Goal: Information Seeking & Learning: Learn about a topic

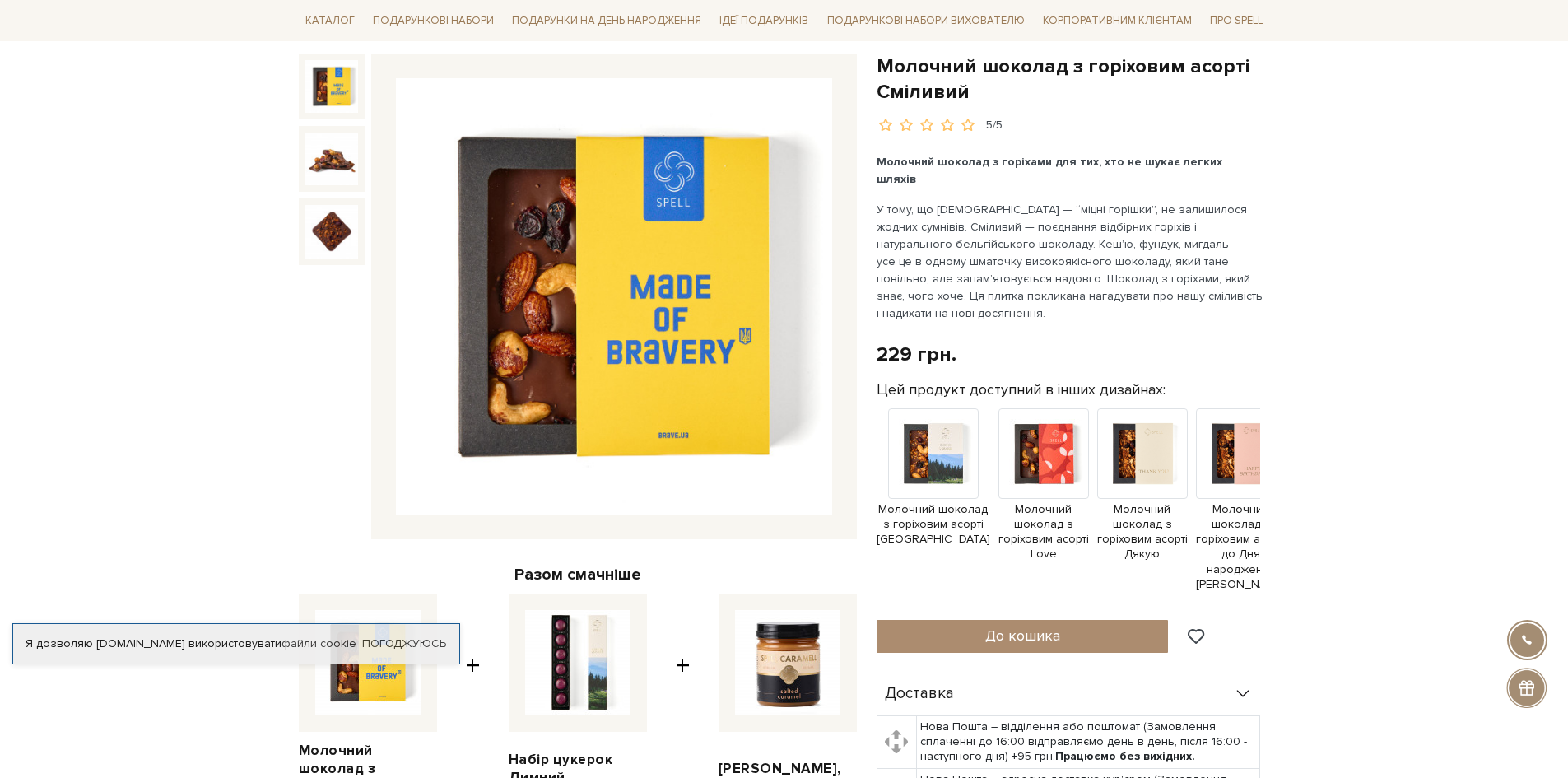
scroll to position [164, 0]
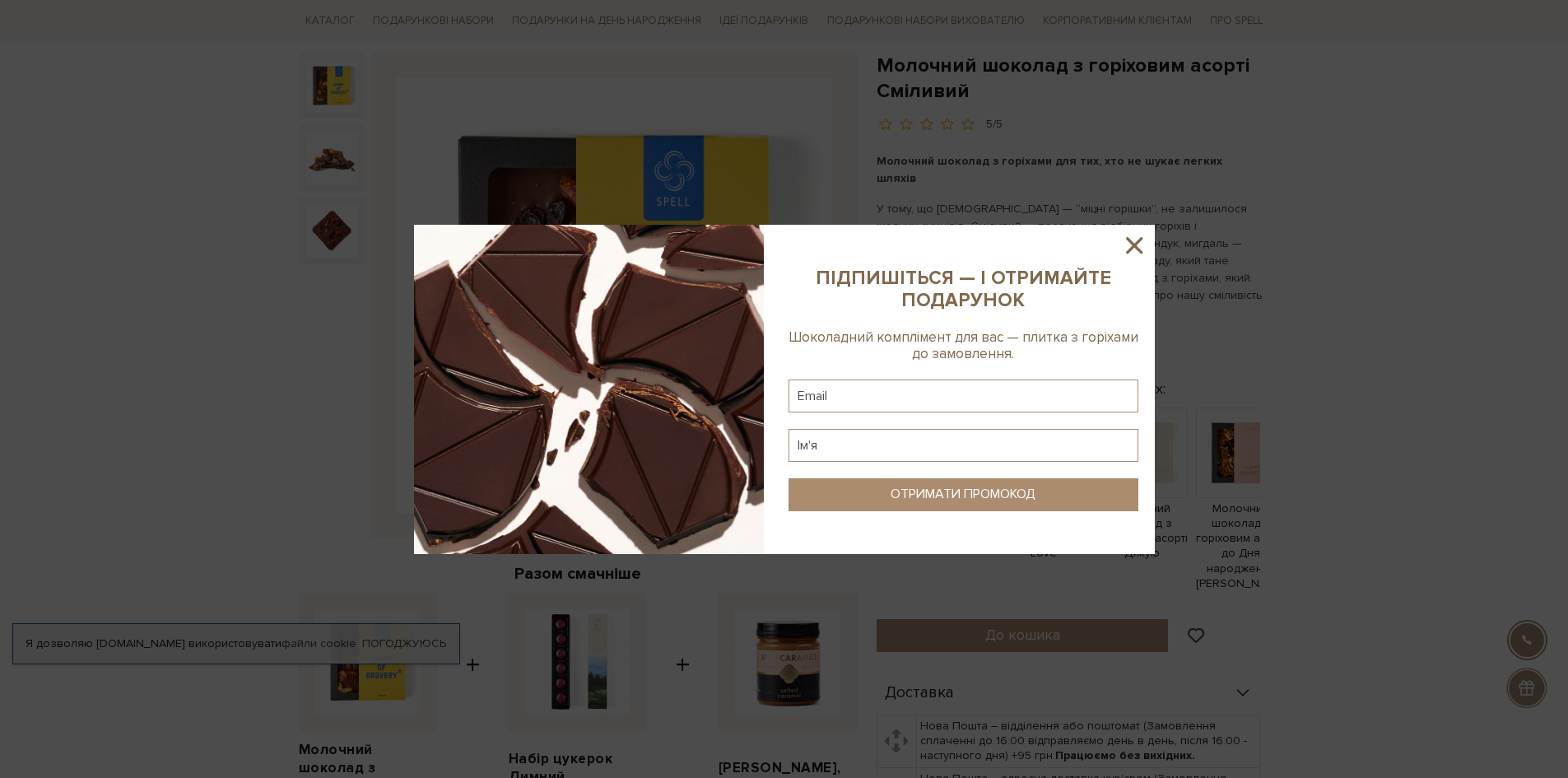
click at [1143, 242] on icon at bounding box center [1133, 245] width 28 height 28
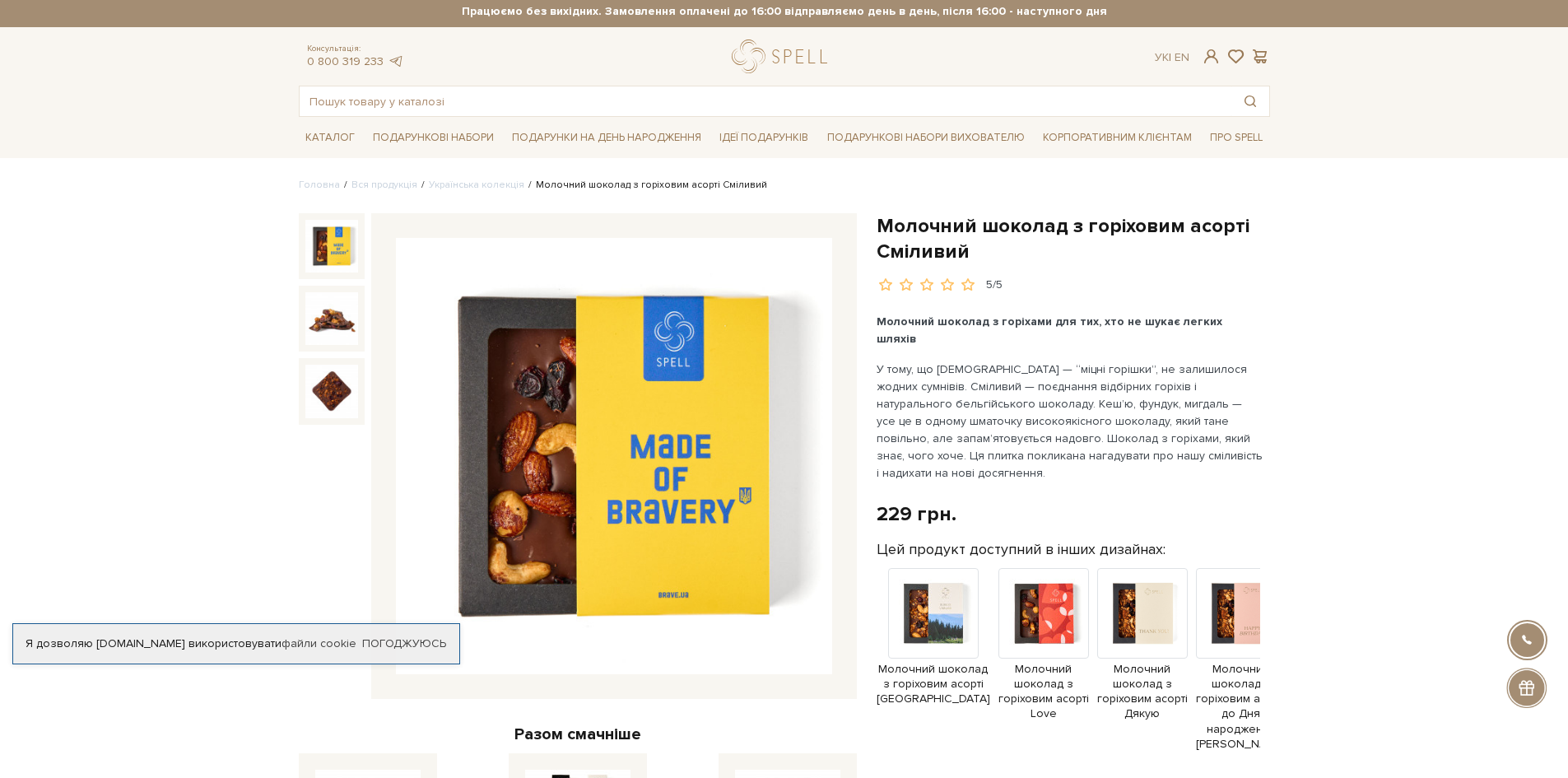
scroll to position [0, 0]
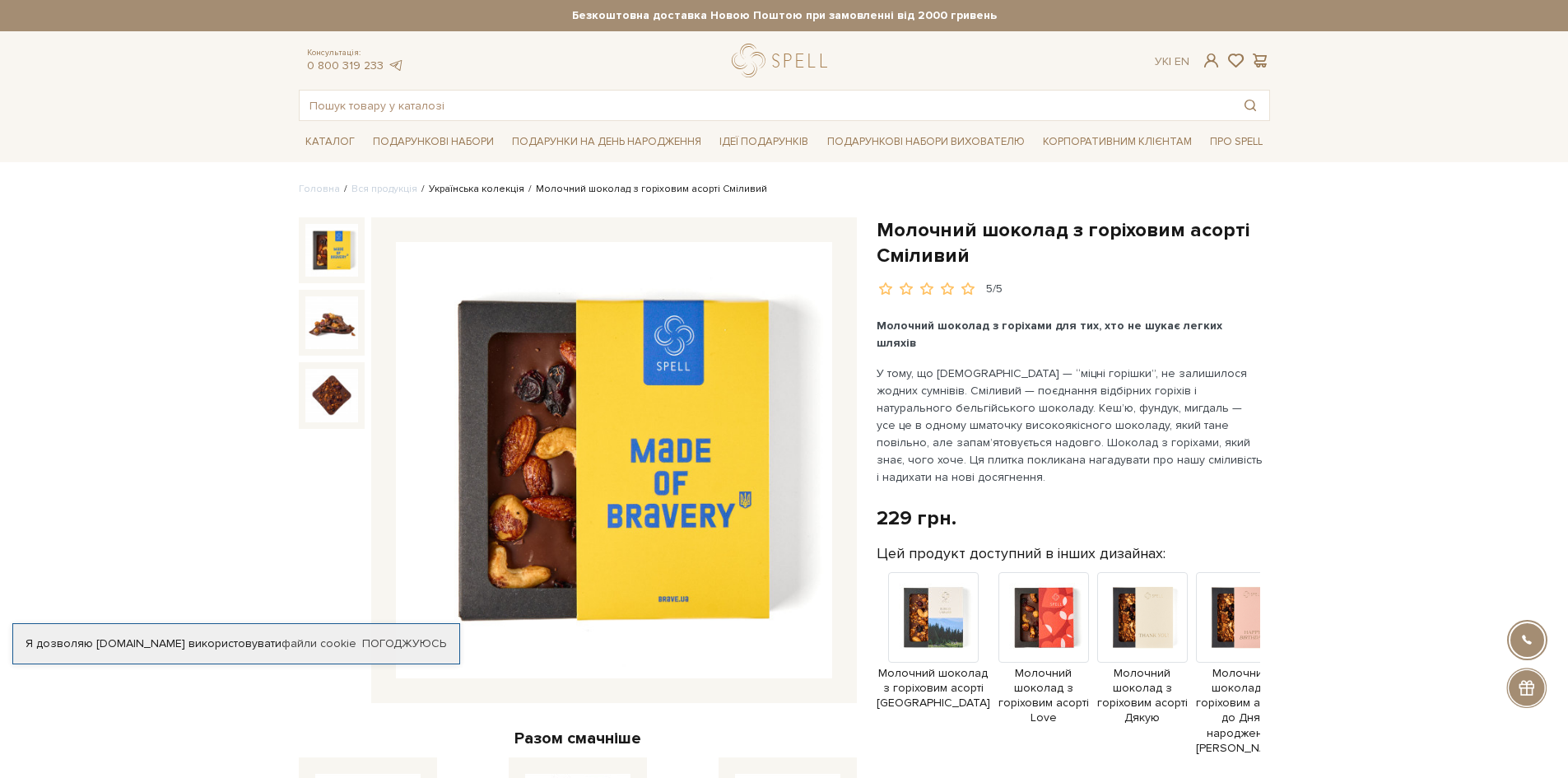
click at [466, 192] on link "Українська колекція" at bounding box center [477, 188] width 96 height 12
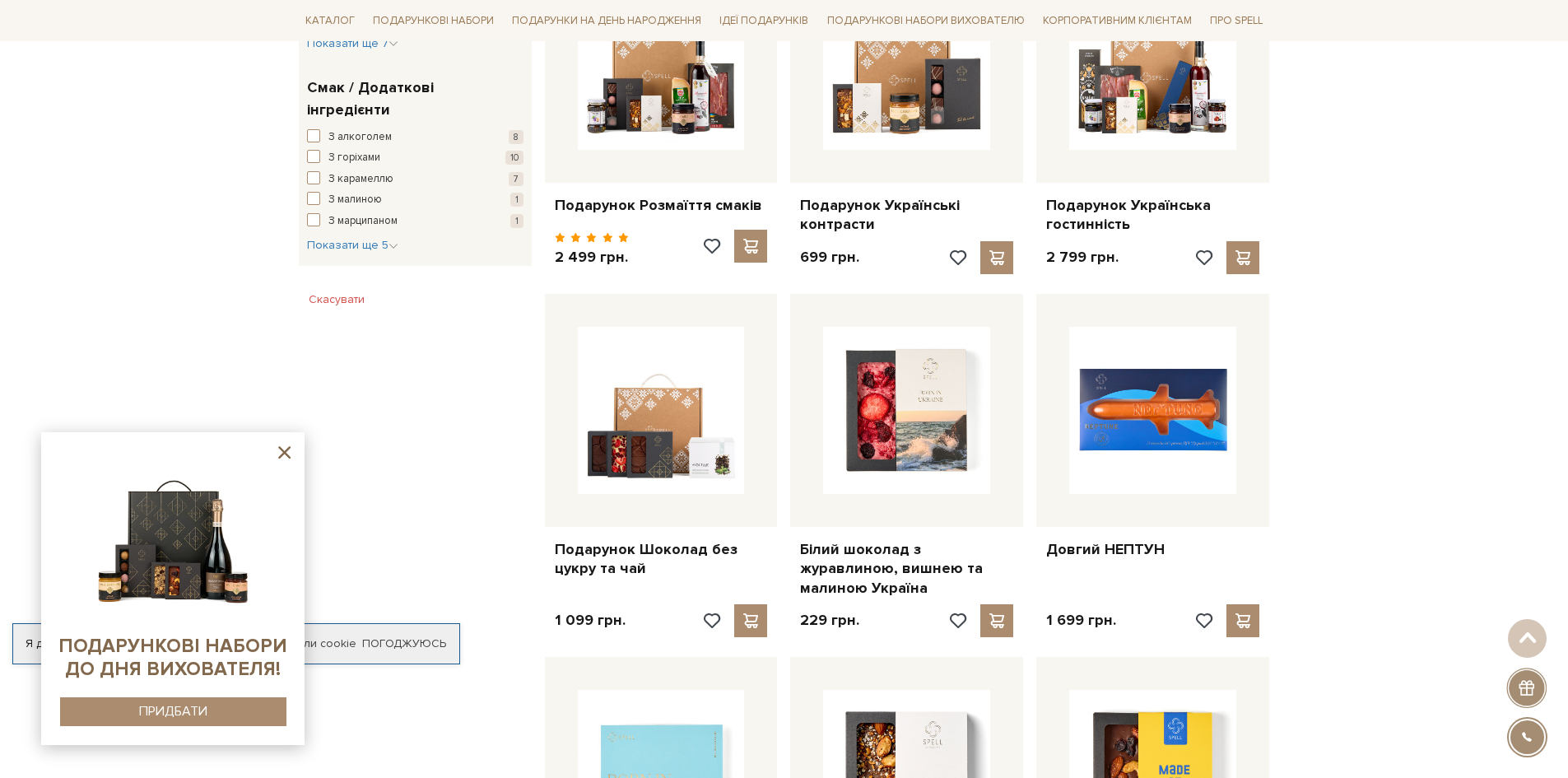
scroll to position [988, 0]
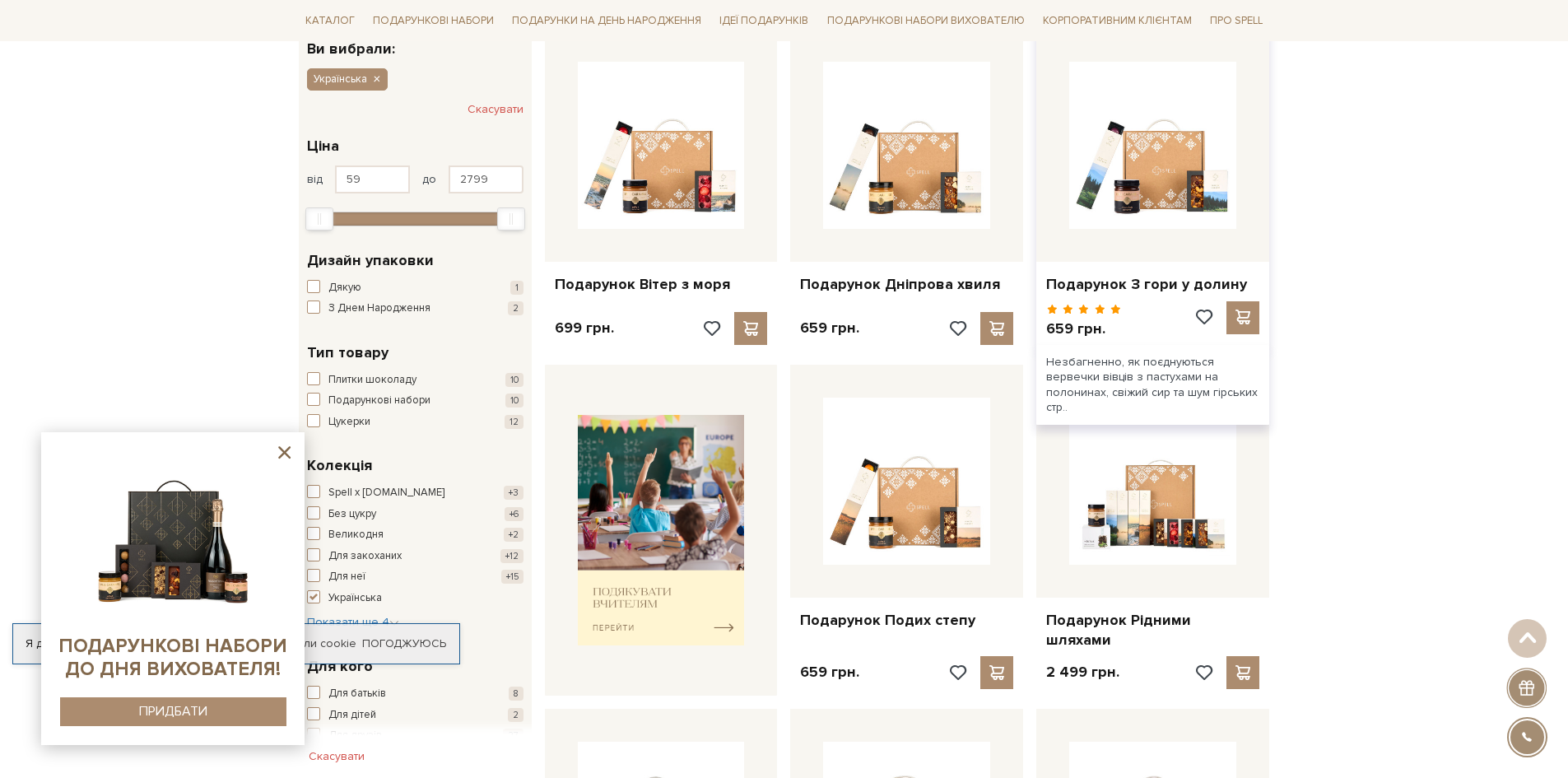
scroll to position [164, 0]
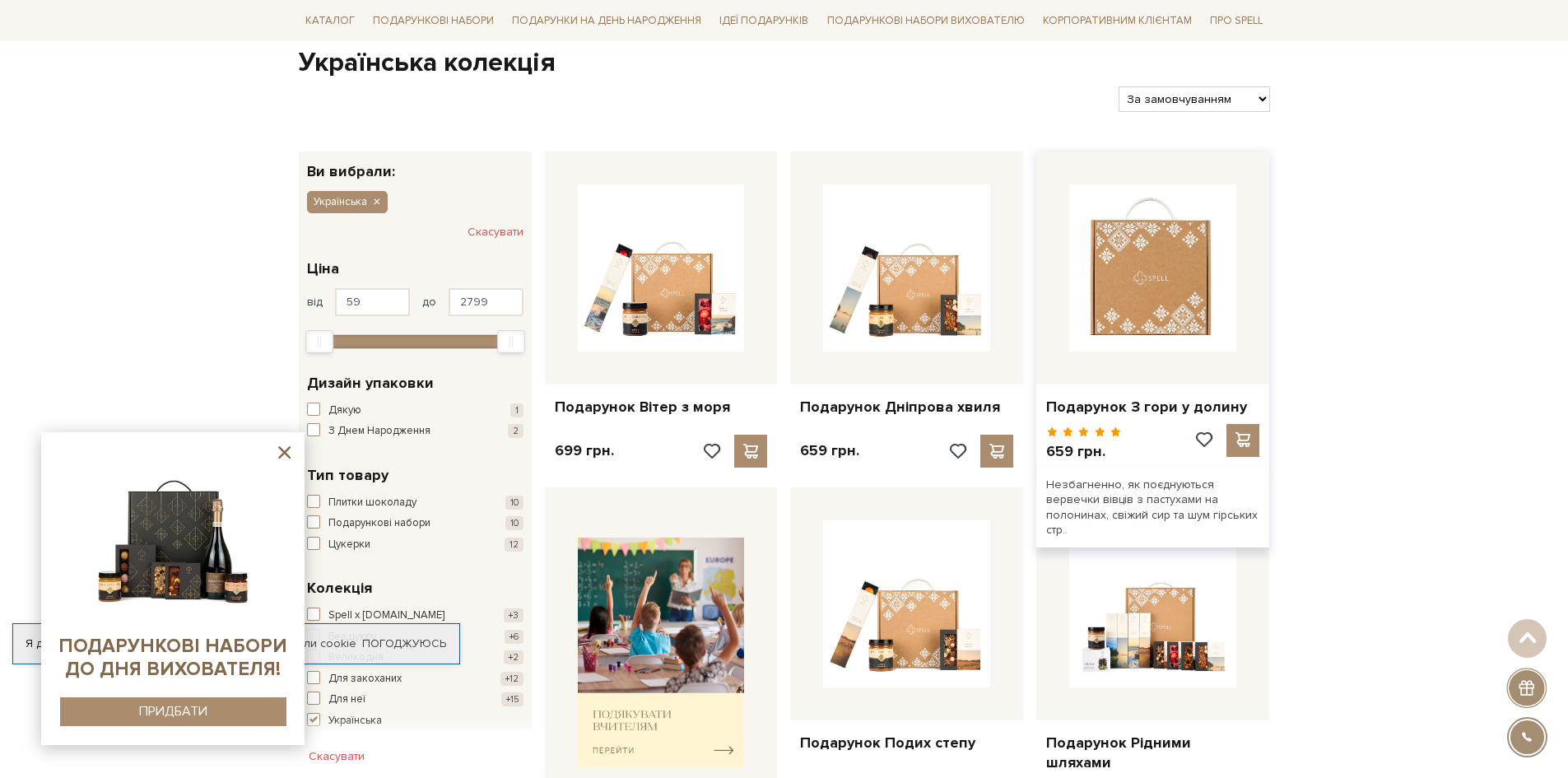
click at [1161, 299] on img at bounding box center [1152, 268] width 167 height 167
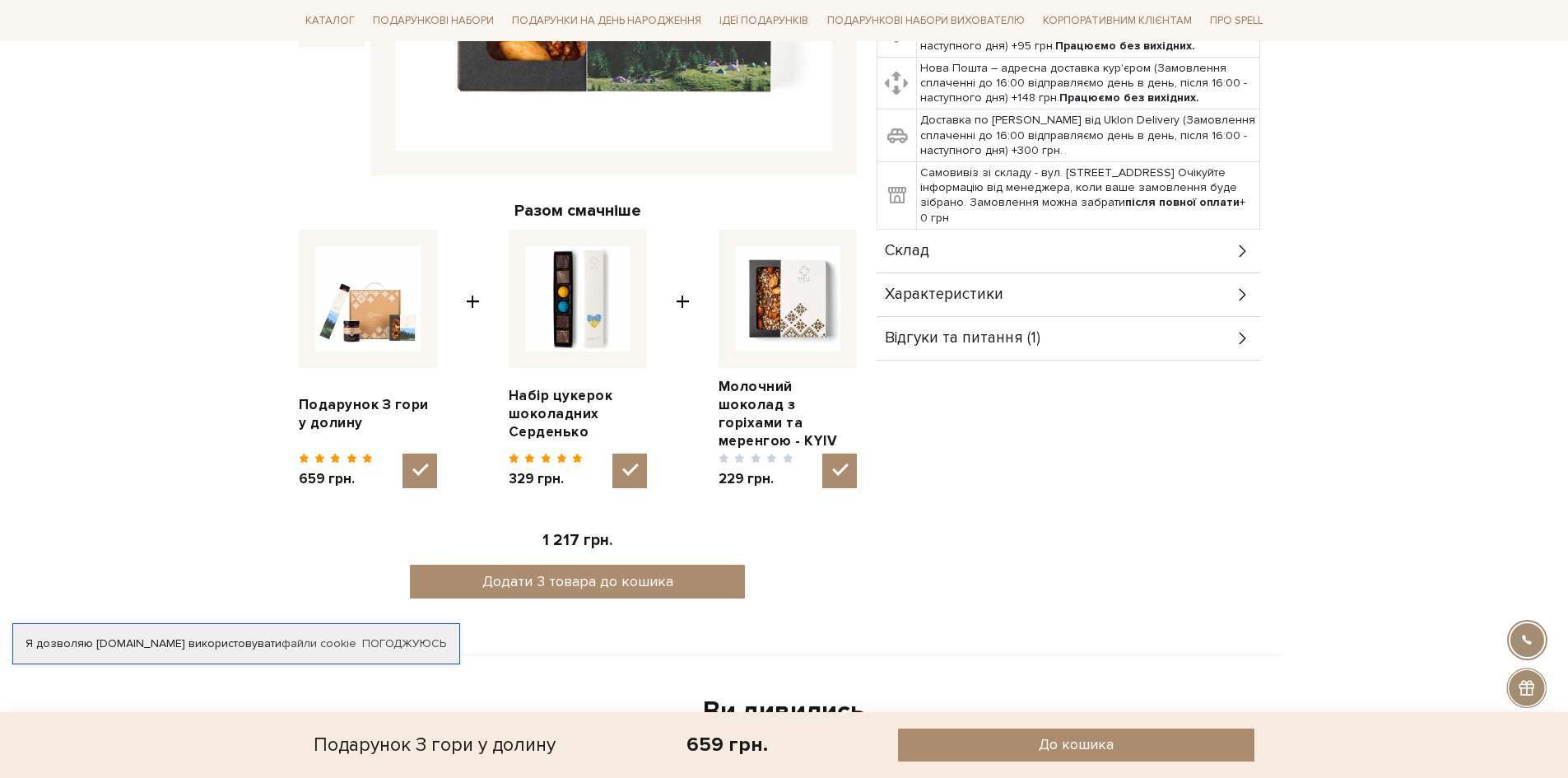
scroll to position [576, 0]
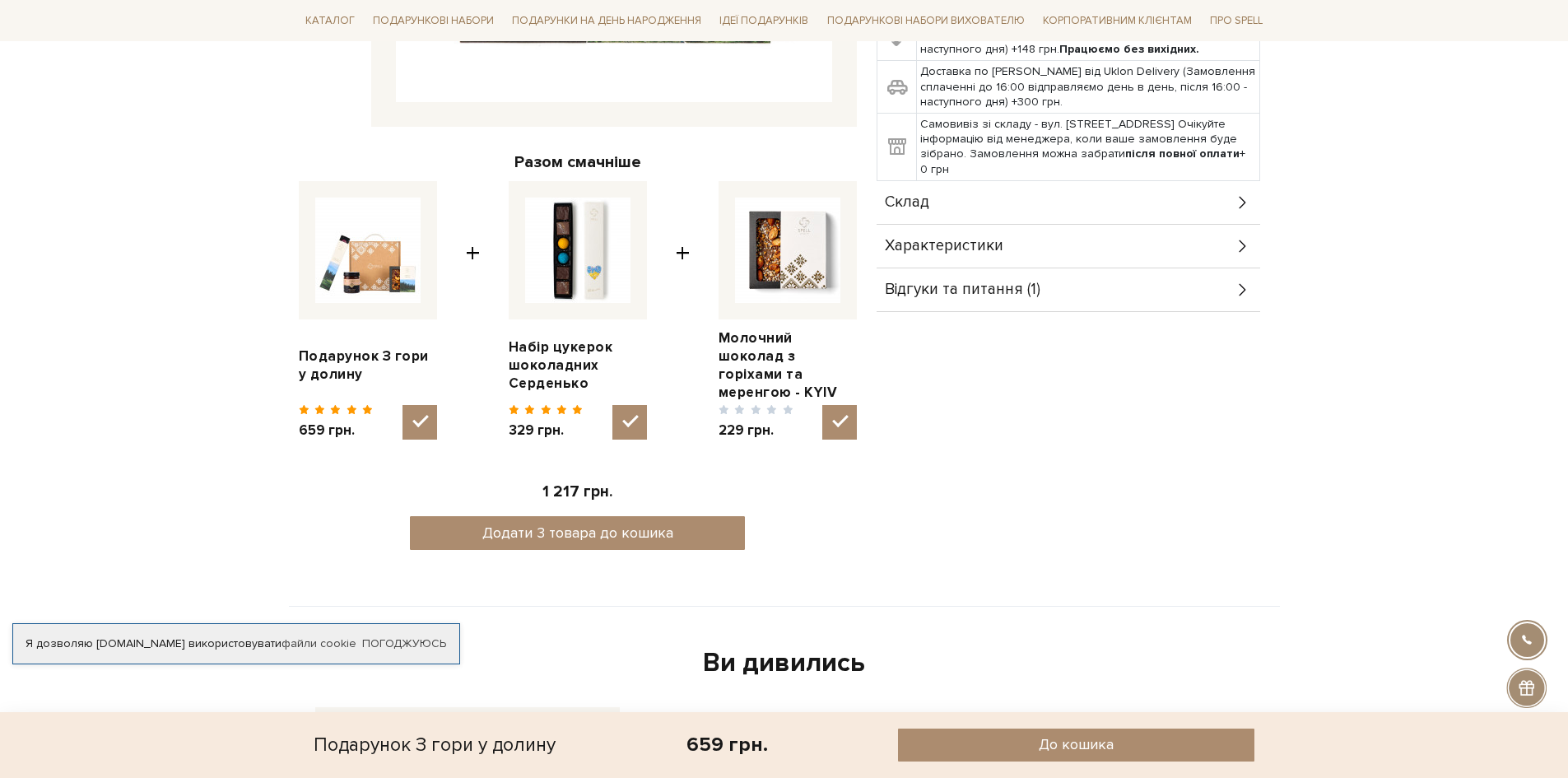
click at [997, 252] on span "Характеристики" at bounding box center [944, 247] width 118 height 15
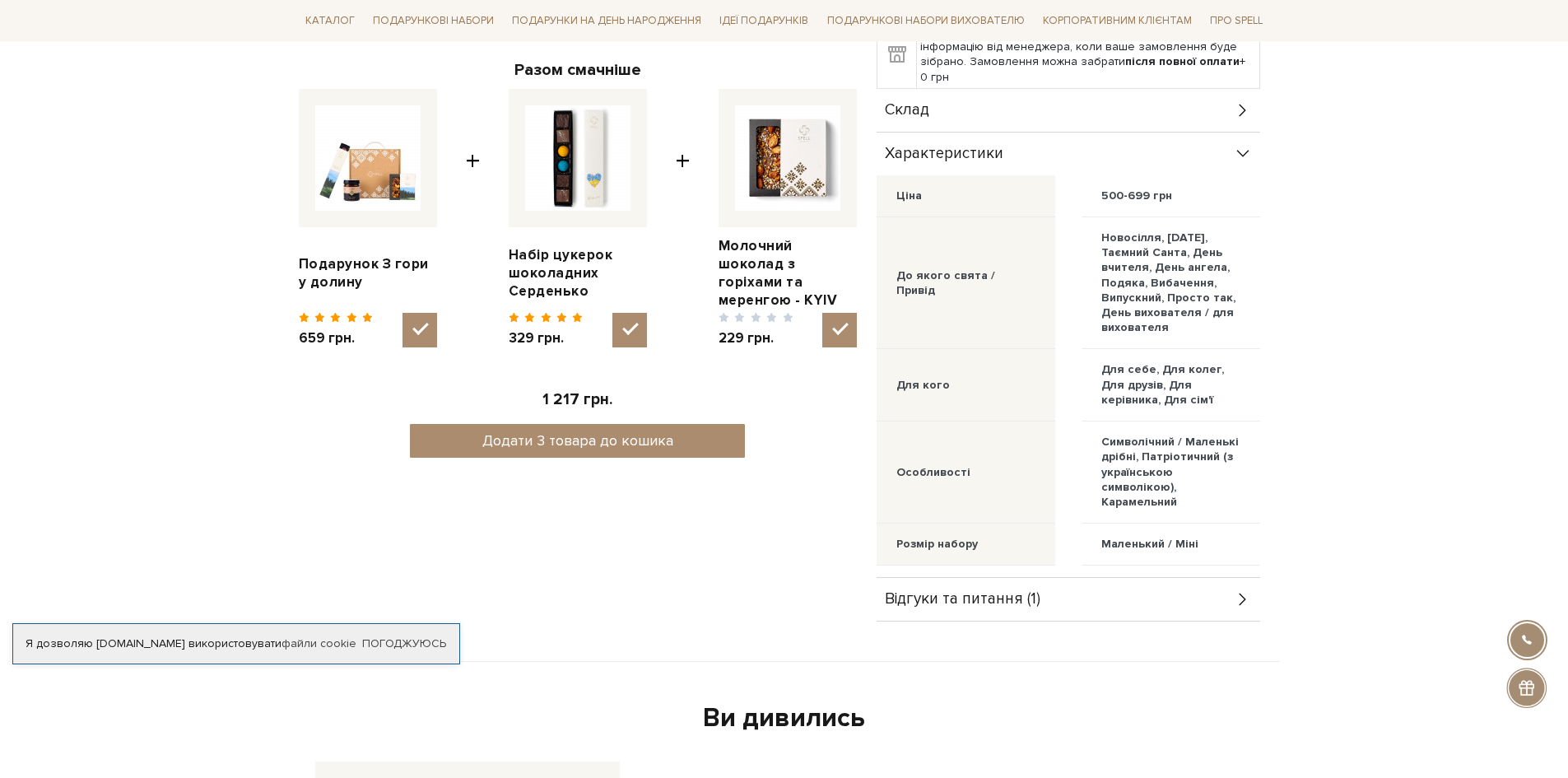
scroll to position [412, 0]
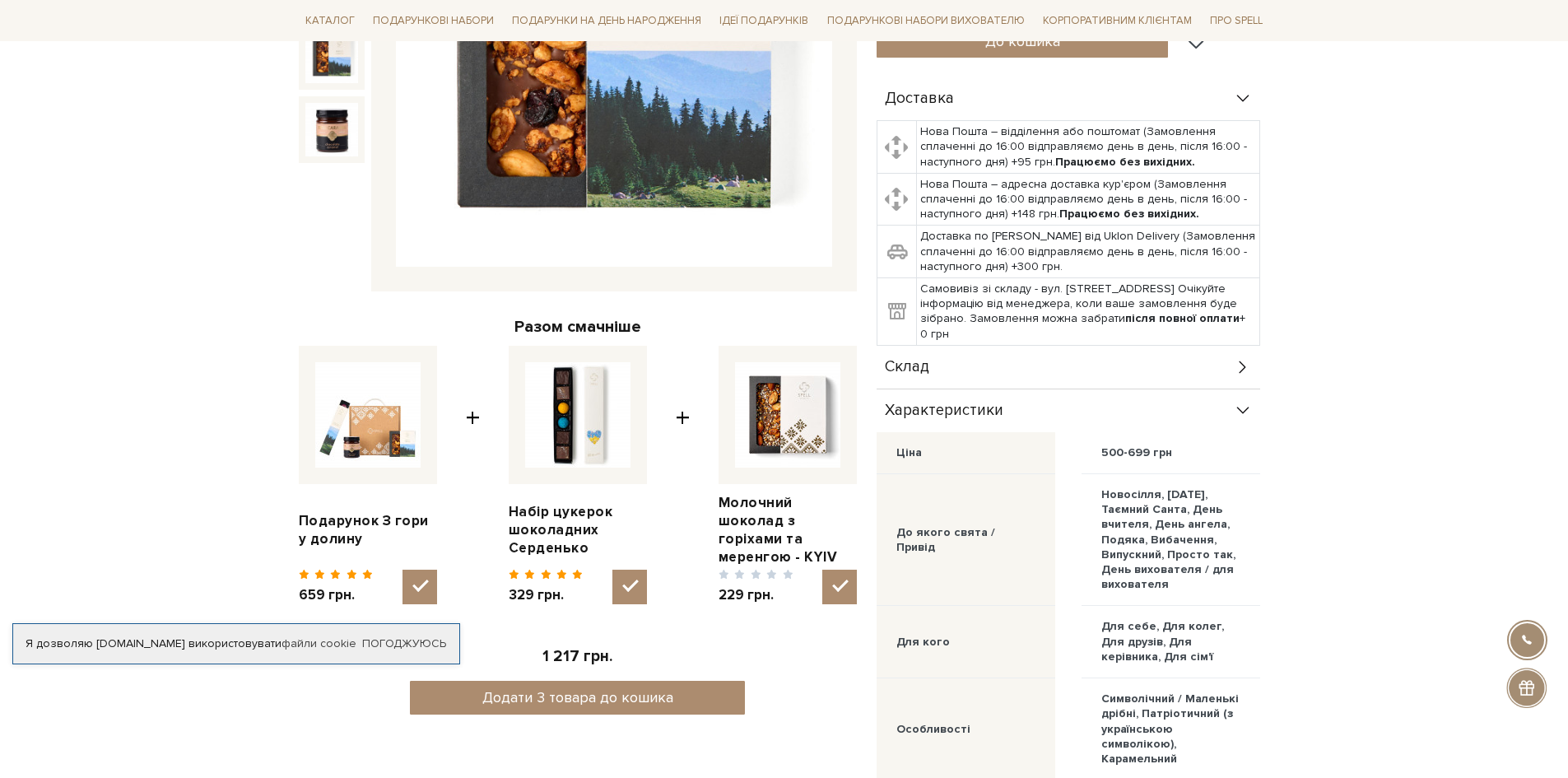
click at [1223, 371] on div "Склад" at bounding box center [1067, 367] width 383 height 43
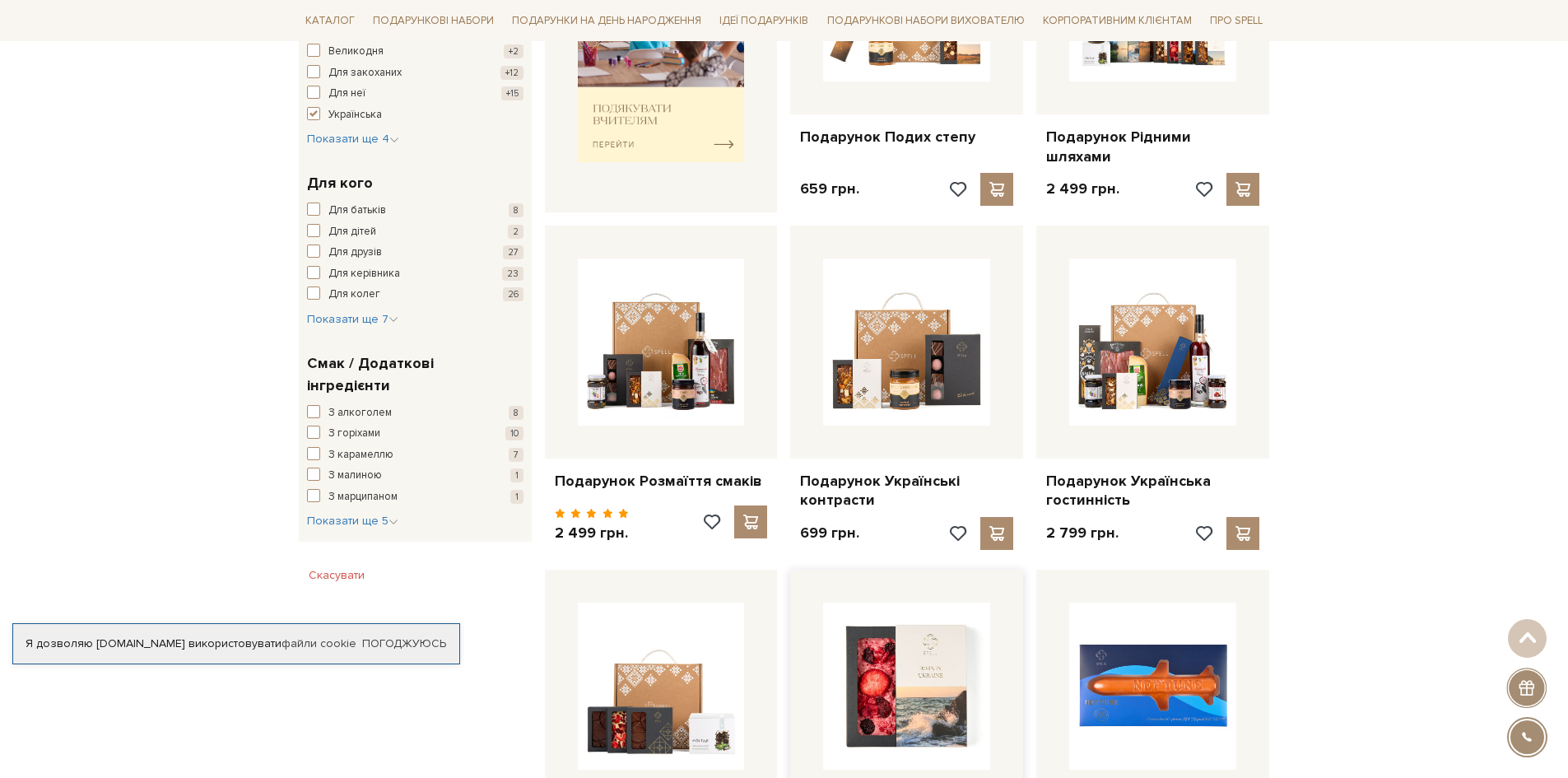
scroll to position [988, 0]
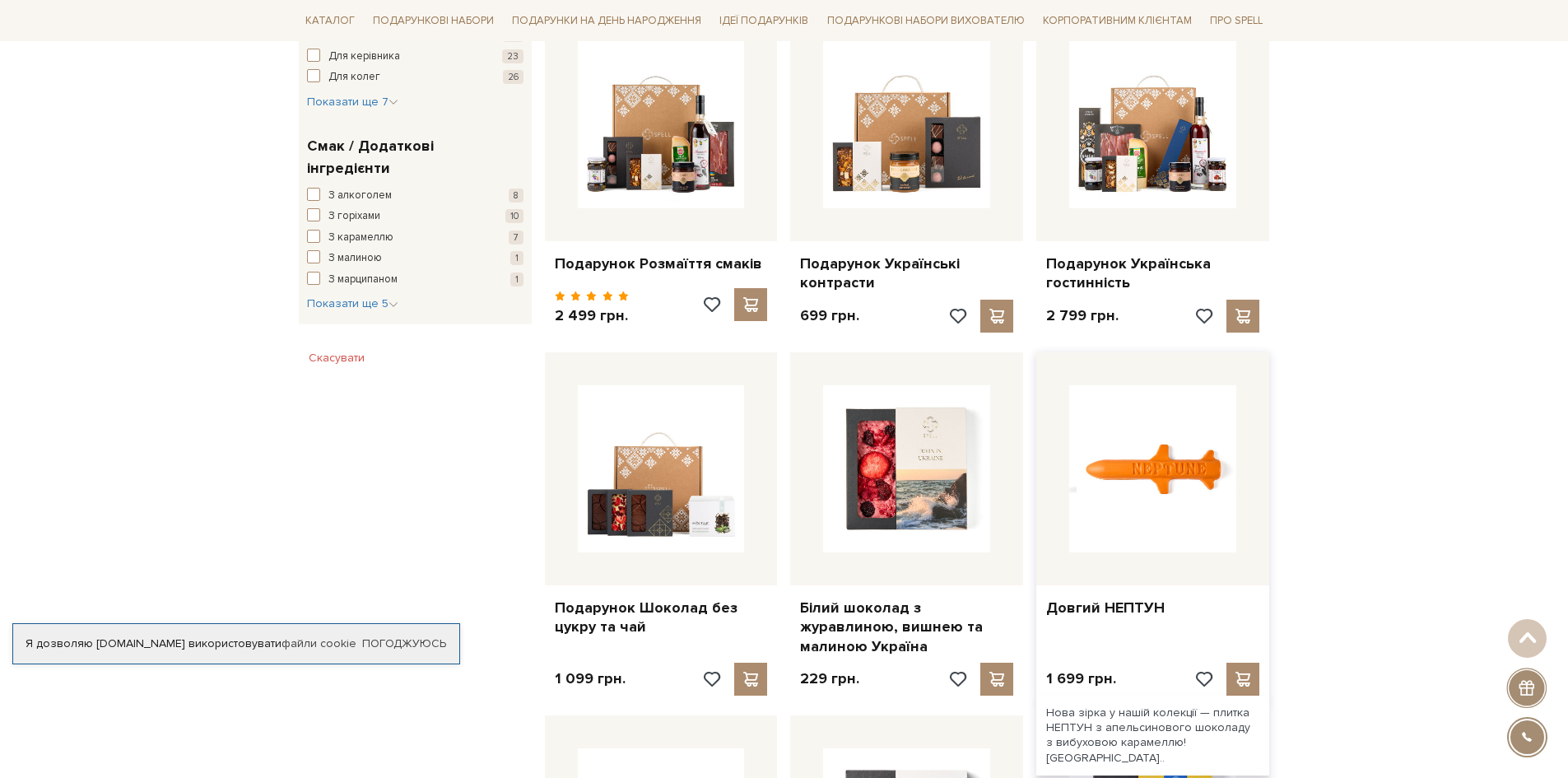
click at [1141, 484] on img at bounding box center [1152, 468] width 167 height 167
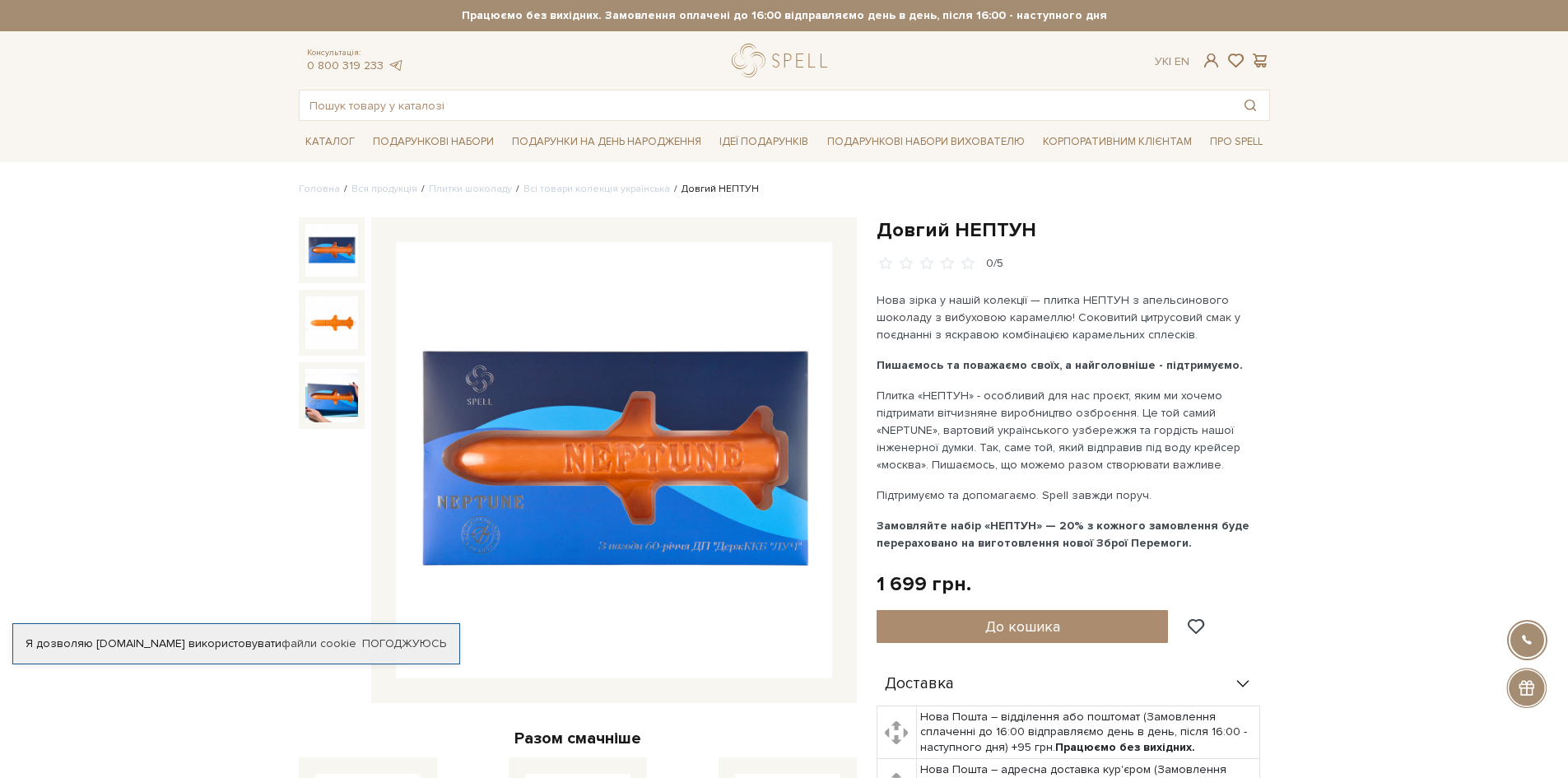
click at [318, 318] on img at bounding box center [332, 322] width 53 height 53
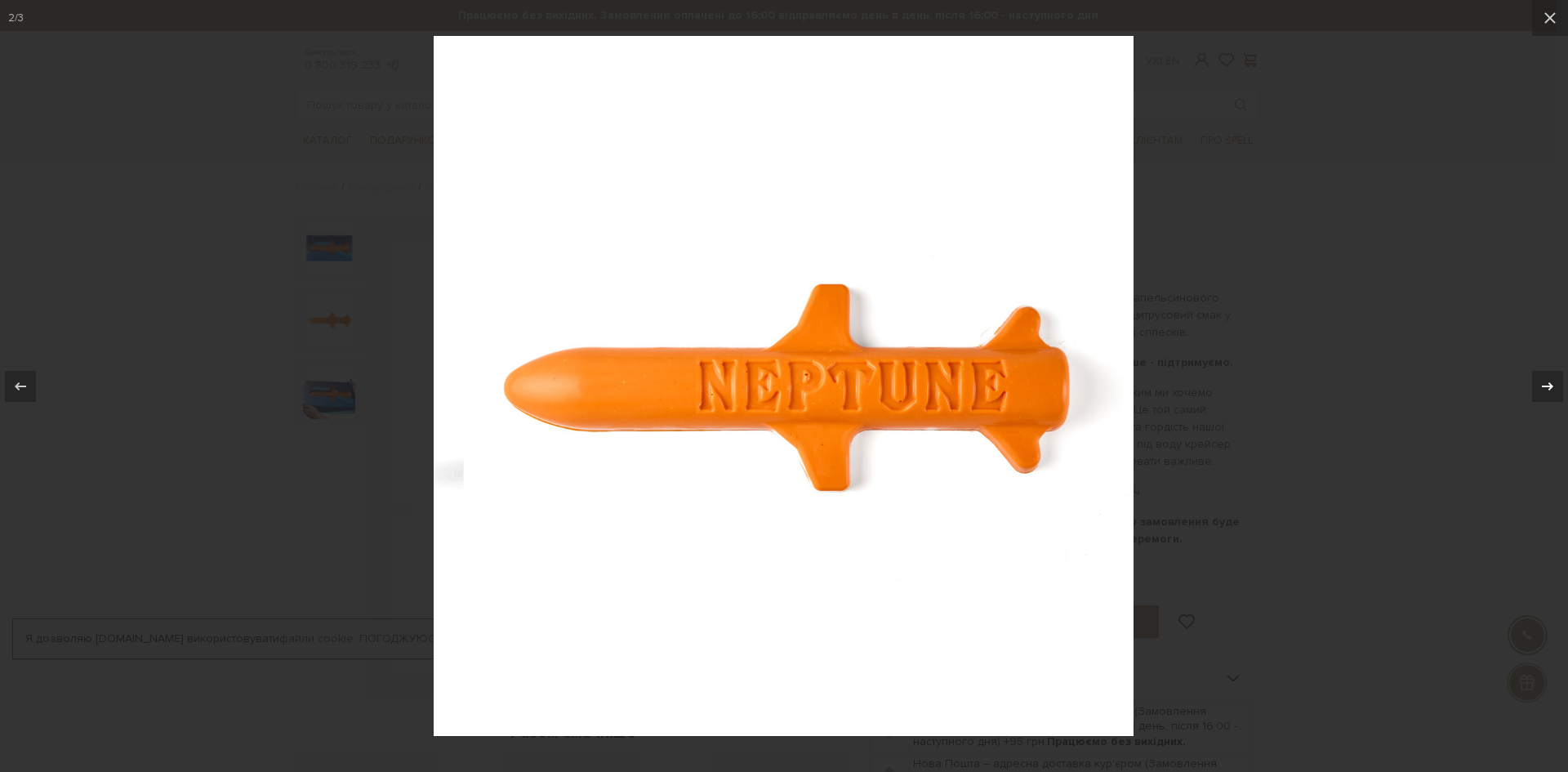
click at [1552, 387] on icon at bounding box center [1547, 385] width 11 height 9
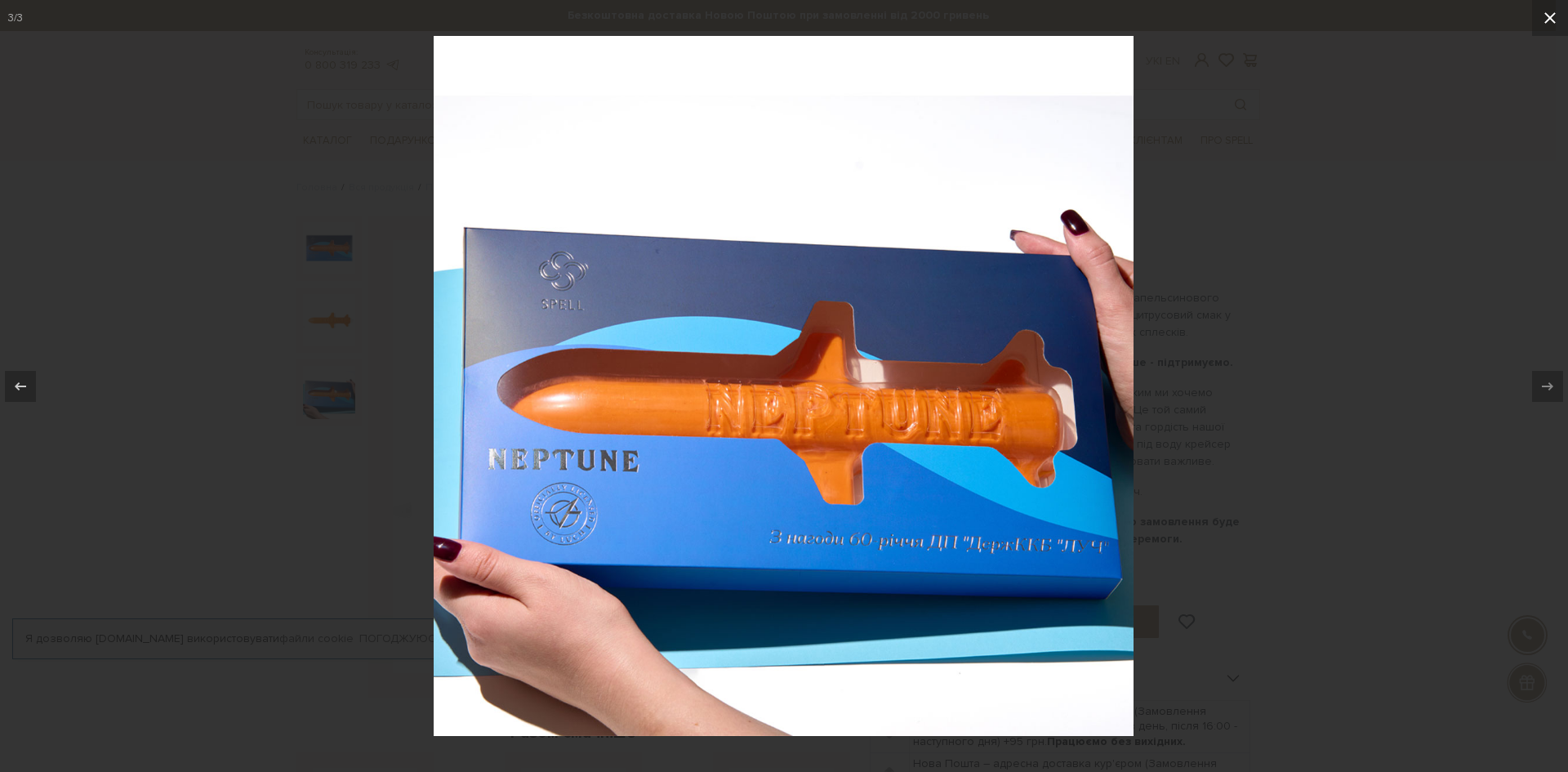
click at [1554, 18] on icon at bounding box center [1550, 18] width 20 height 20
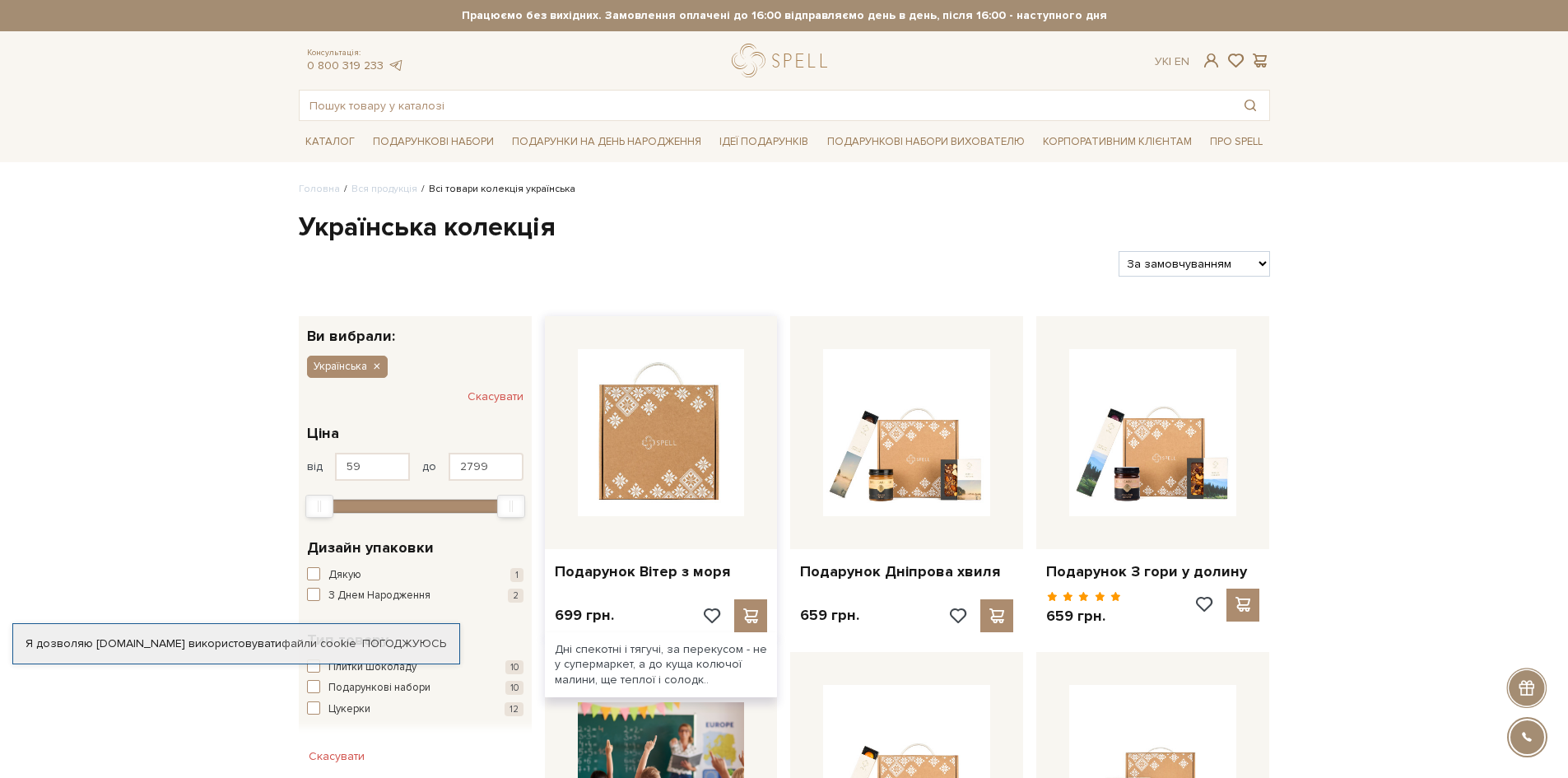
click at [655, 466] on img at bounding box center [661, 432] width 167 height 167
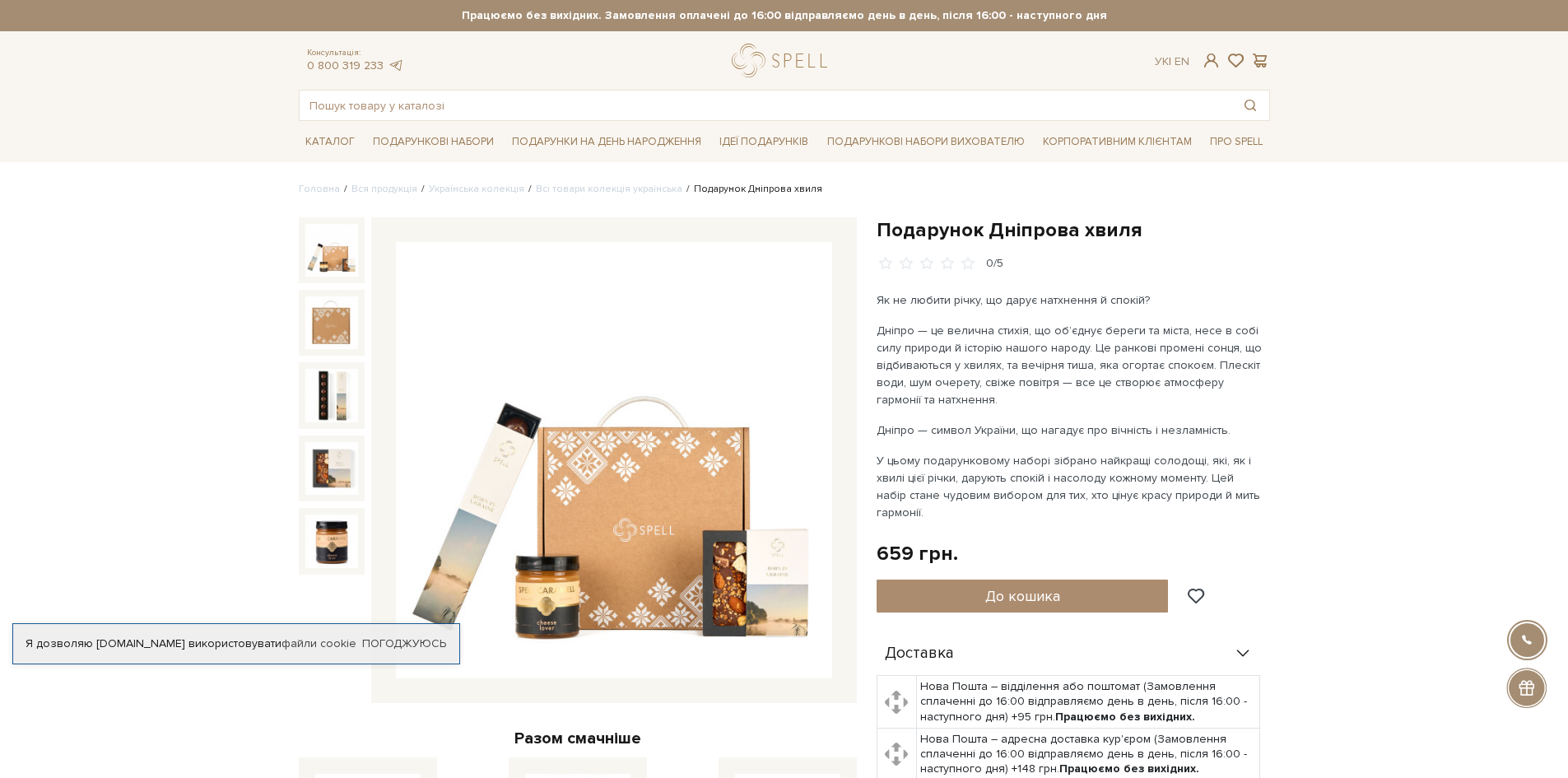
drag, startPoint x: 983, startPoint y: 522, endPoint x: 988, endPoint y: 551, distance: 29.4
click at [988, 551] on div "Подарунок Дніпрова хвиля 0/5 Як не любити річку, що дарує натхнення й спокій? Д…" at bounding box center [1073, 624] width 394 height 814
drag, startPoint x: 988, startPoint y: 555, endPoint x: 935, endPoint y: 536, distance: 56.3
click at [935, 536] on div "Подарунок Дніпрова хвиля 0/5 Як не любити річку, що дарує натхнення й спокій? Д…" at bounding box center [1073, 624] width 394 height 814
click at [565, 194] on link "Всі товари колекція українська" at bounding box center [609, 188] width 146 height 12
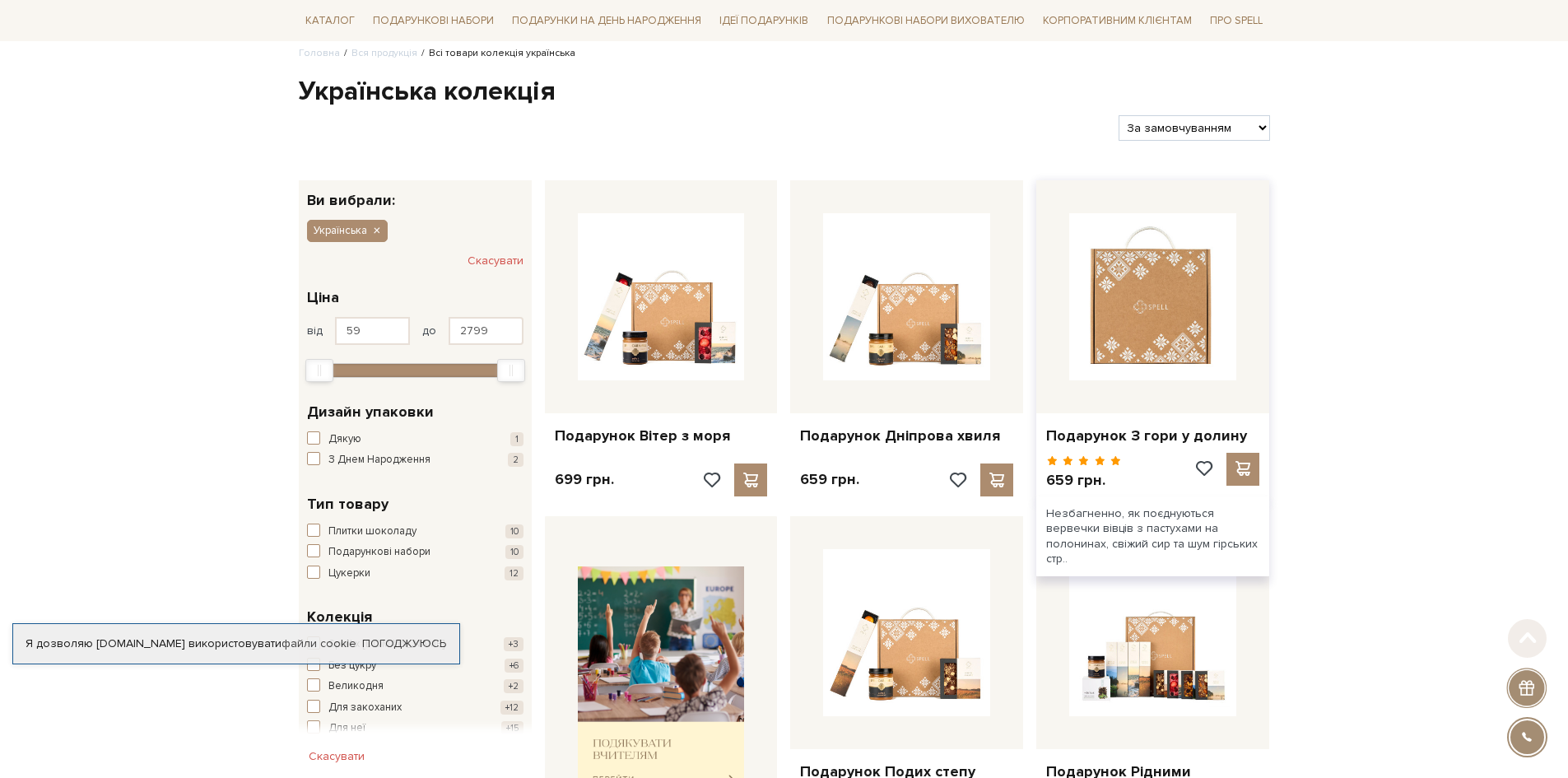
scroll to position [164, 0]
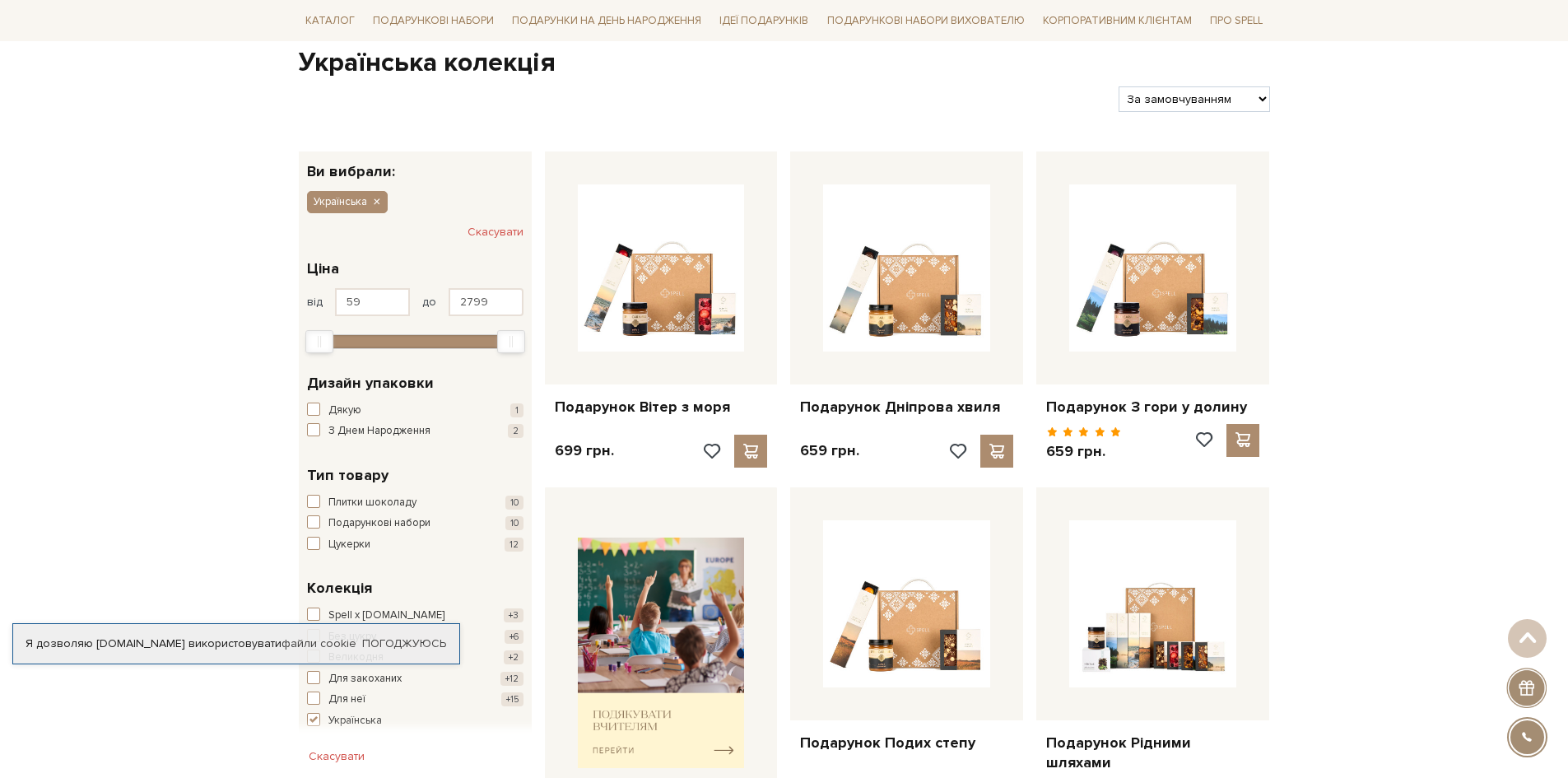
click at [1161, 85] on div "Фільтри За замовчуванням За Ціною (зростання) За Ціною (зменшення) Новинки За п…" at bounding box center [784, 93] width 984 height 38
drag, startPoint x: 1166, startPoint y: 87, endPoint x: 1201, endPoint y: 110, distance: 41.9
click at [1166, 87] on select "За замовчуванням За Ціною (зростання) За Ціною (зменшення) Новинки За популярні…" at bounding box center [1194, 98] width 151 height 26
select select "https://spellchocolate.com/our-productions/ukrajinska?sort=p.price&order=DESC"
click at [1119, 86] on select "За замовчуванням За Ціною (зростання) За Ціною (зменшення) Новинки За популярні…" at bounding box center [1194, 98] width 151 height 26
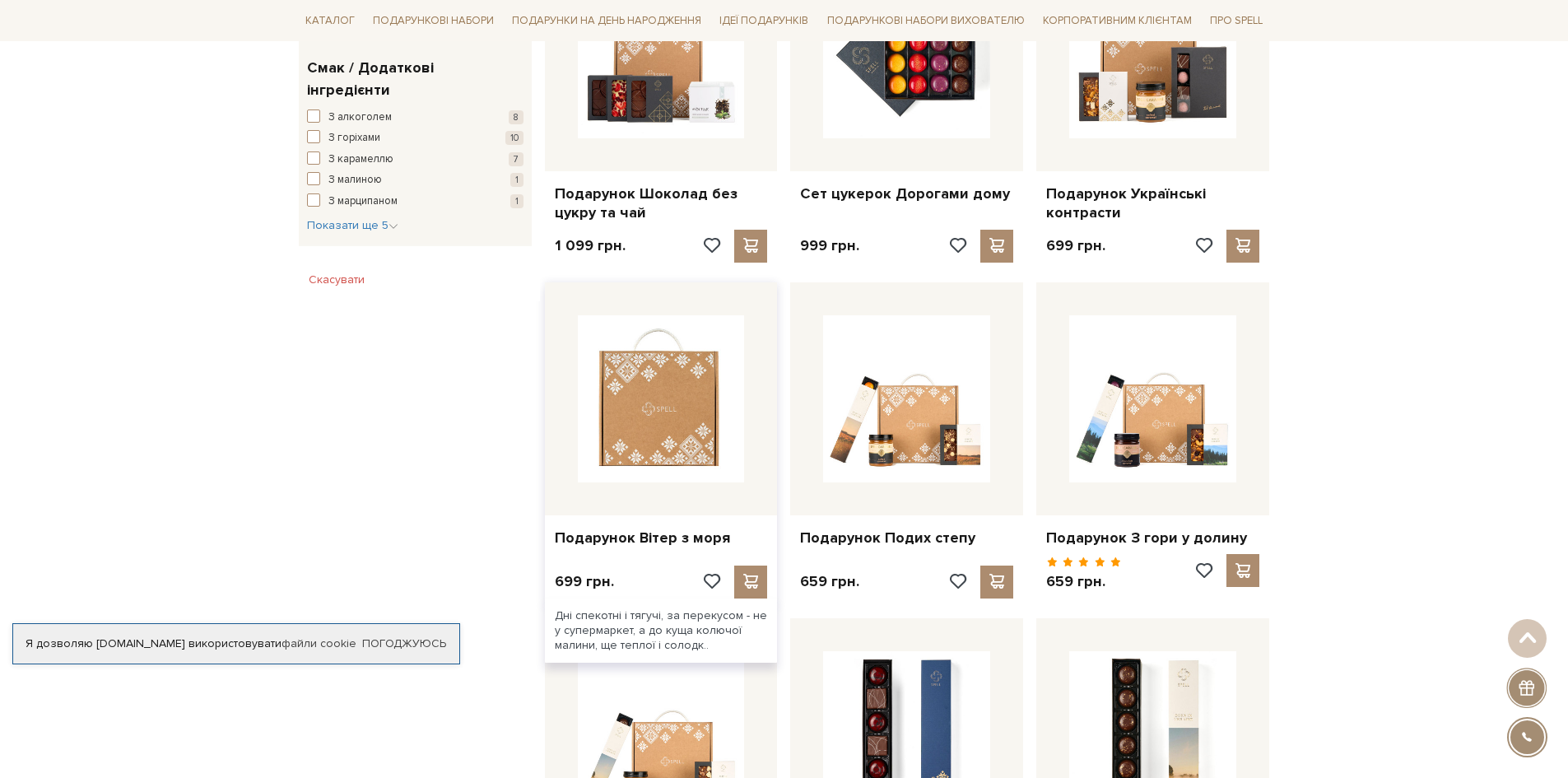
scroll to position [1070, 0]
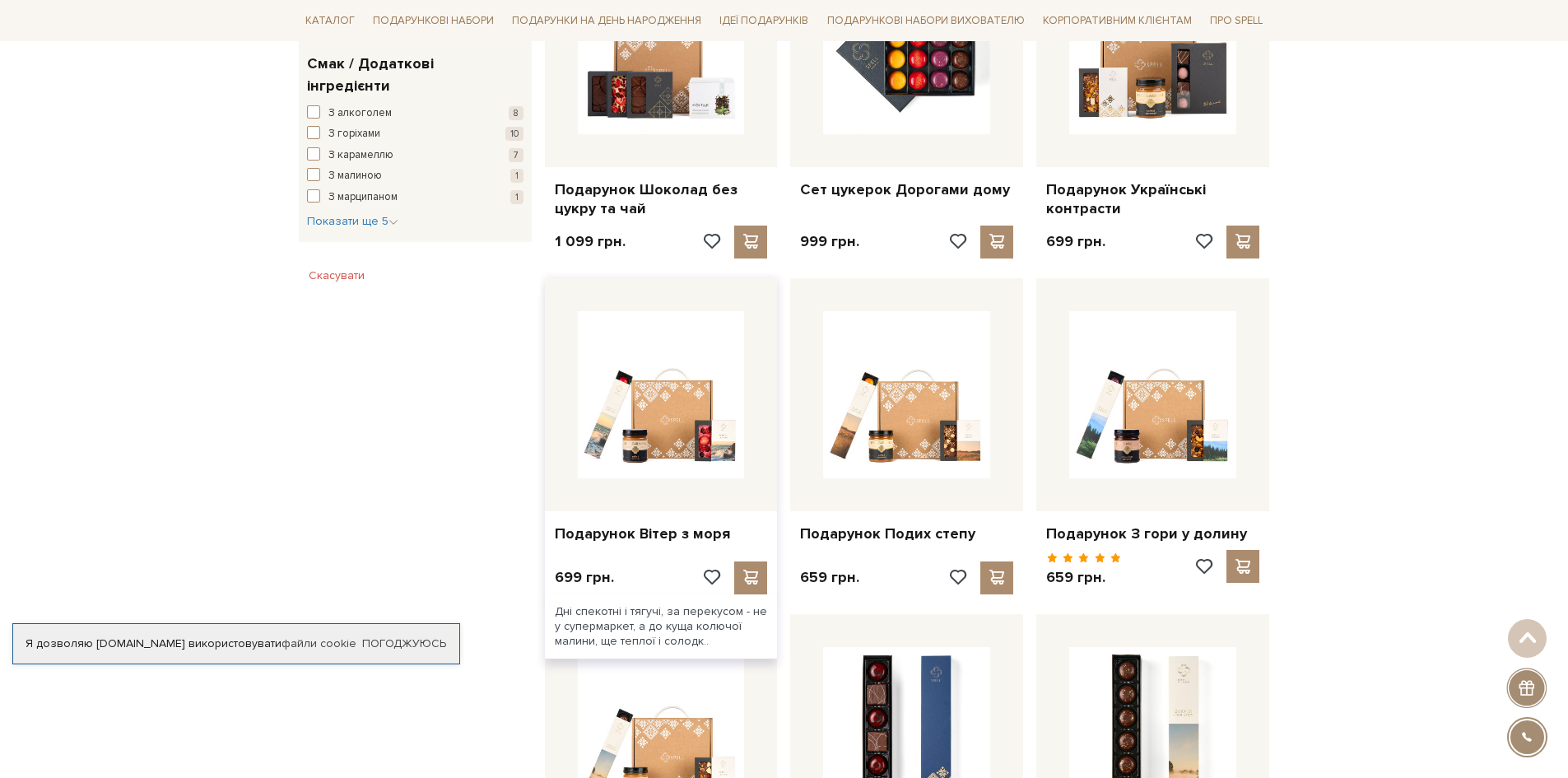
click at [635, 462] on div at bounding box center [661, 395] width 233 height 233
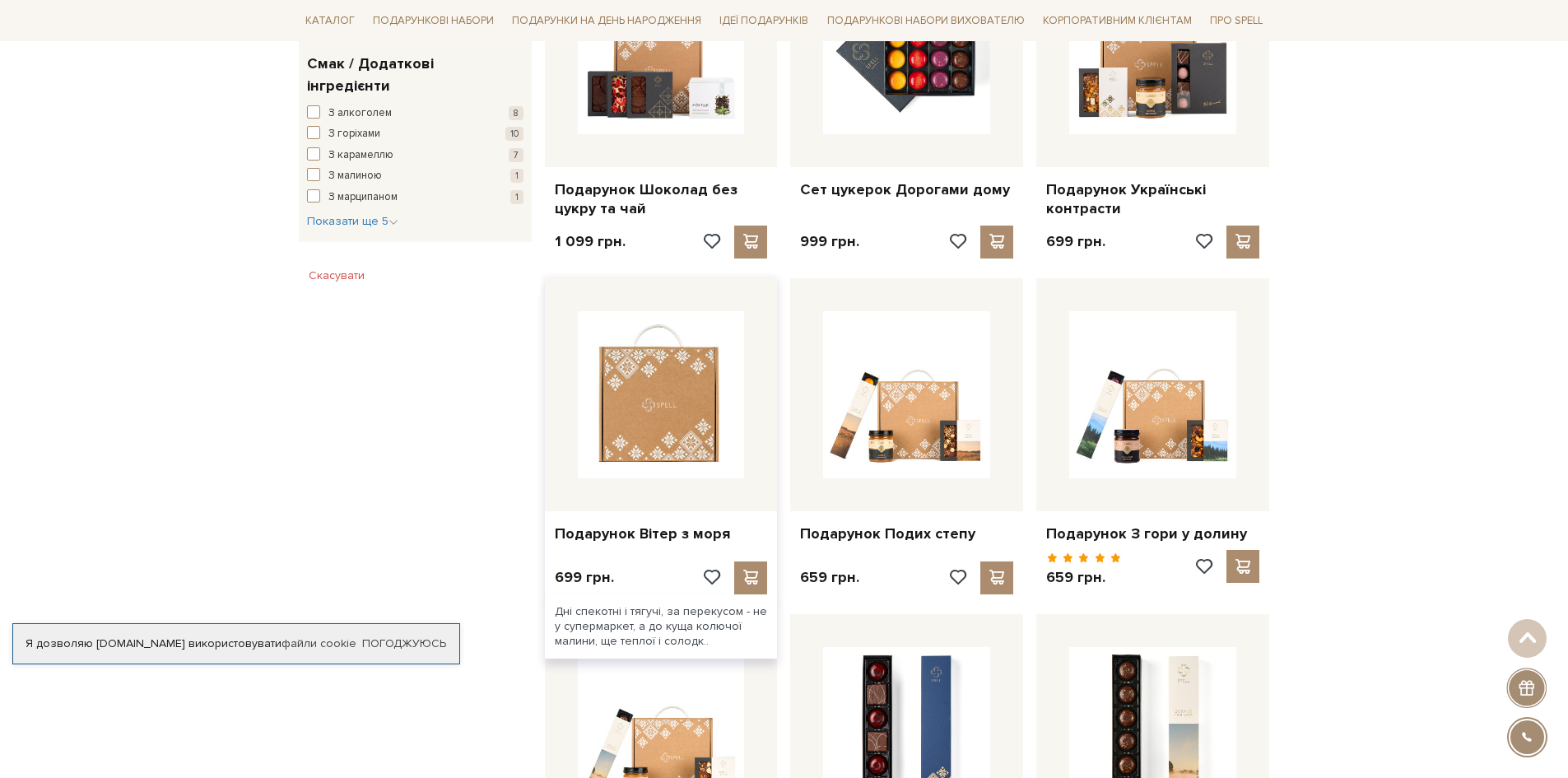
click at [641, 449] on img at bounding box center [661, 395] width 167 height 167
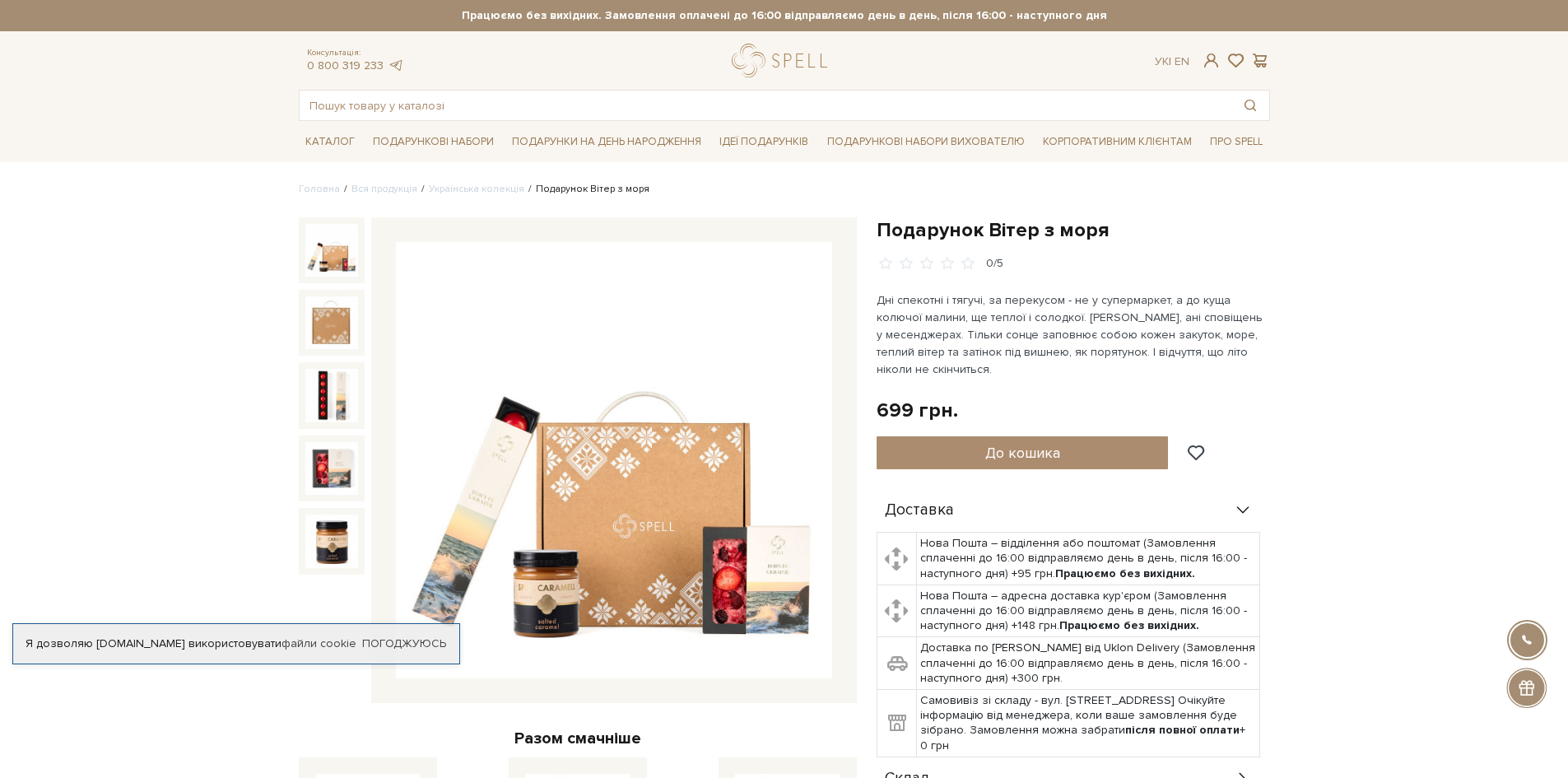
click at [763, 43] on header "Безкоштовна доставка Новою Поштою при замовленні від 2000 гривень Працюємо без …" at bounding box center [784, 60] width 1568 height 121
click at [758, 53] on link "logo" at bounding box center [784, 60] width 103 height 33
